Goal: Check status: Check status

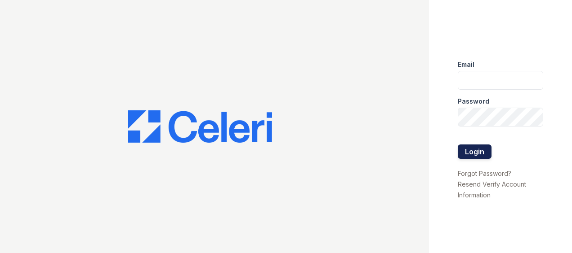
type input "[EMAIL_ADDRESS][DOMAIN_NAME]"
click at [478, 146] on button "Login" at bounding box center [475, 152] width 34 height 14
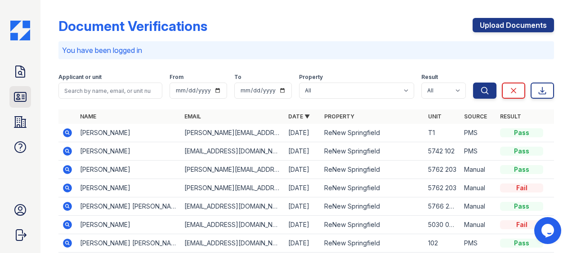
click at [20, 98] on icon at bounding box center [20, 97] width 12 height 9
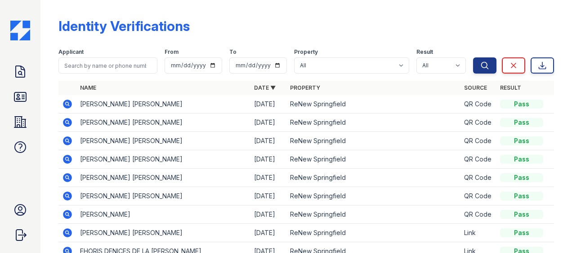
click at [67, 123] on icon at bounding box center [67, 122] width 11 height 11
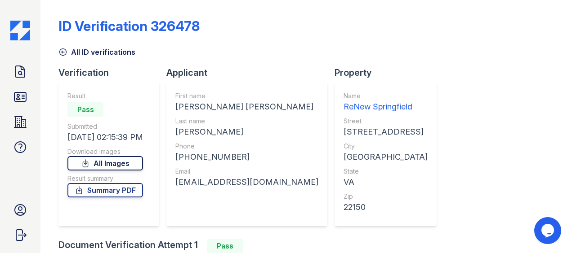
click at [108, 165] on link "All Images" at bounding box center [105, 163] width 76 height 14
click at [107, 192] on link "Summary PDF" at bounding box center [105, 190] width 76 height 14
click at [62, 51] on icon at bounding box center [62, 52] width 9 height 9
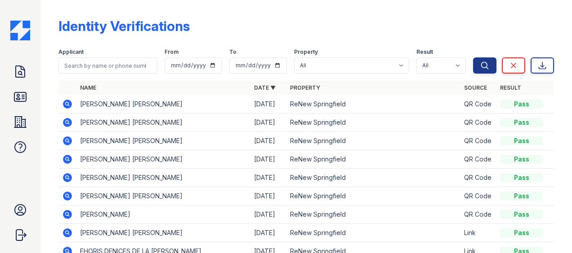
click at [69, 104] on icon at bounding box center [67, 104] width 9 height 9
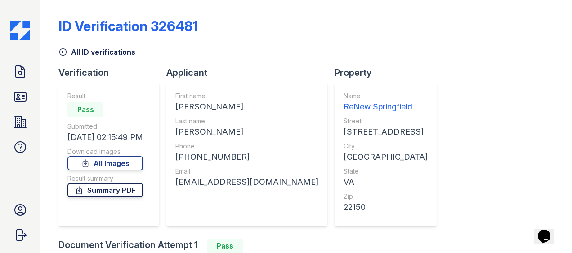
click at [110, 191] on link "Summary PDF" at bounding box center [105, 190] width 76 height 14
click at [123, 164] on link "All Images" at bounding box center [105, 163] width 76 height 14
click at [111, 192] on link "Summary PDF" at bounding box center [105, 190] width 76 height 14
